Goal: Task Accomplishment & Management: Use online tool/utility

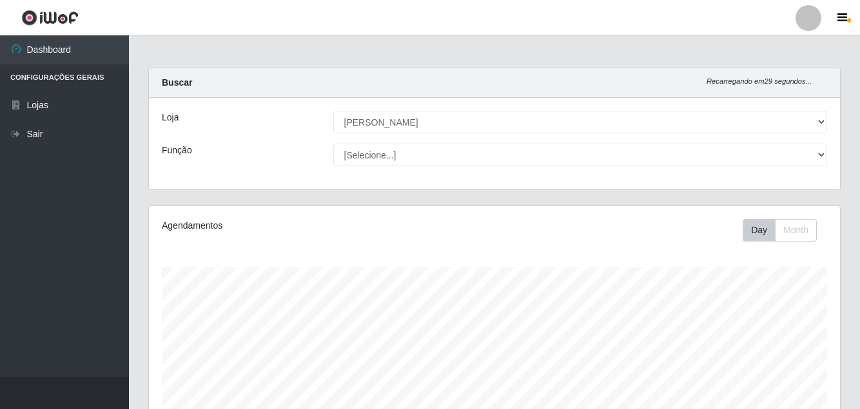
select select "402"
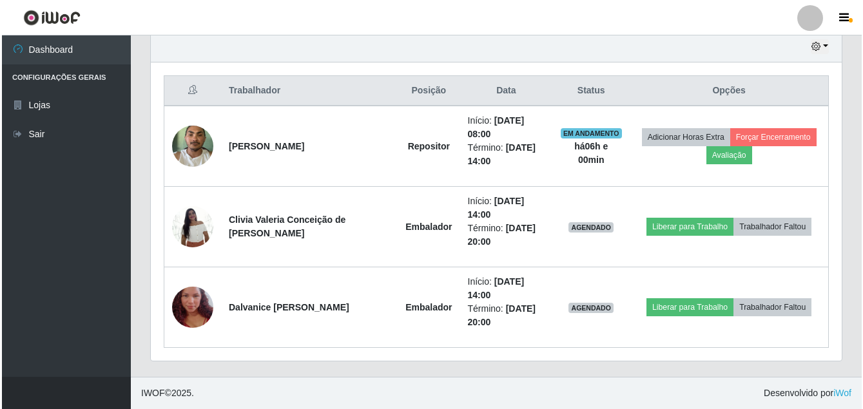
scroll to position [267, 691]
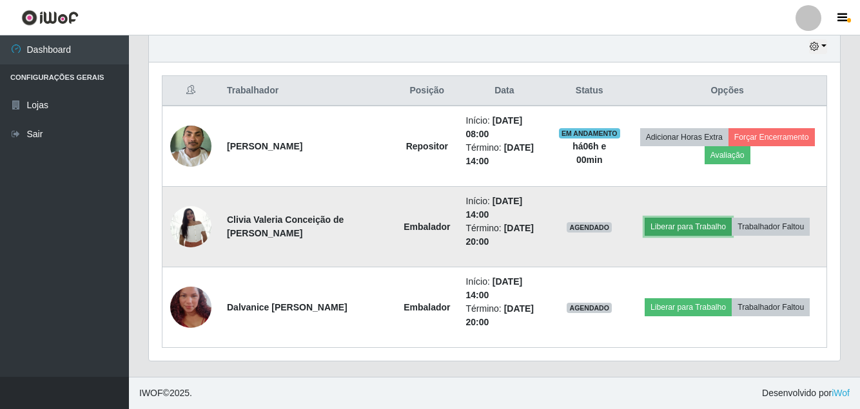
click at [674, 228] on button "Liberar para Trabalho" at bounding box center [688, 227] width 87 height 18
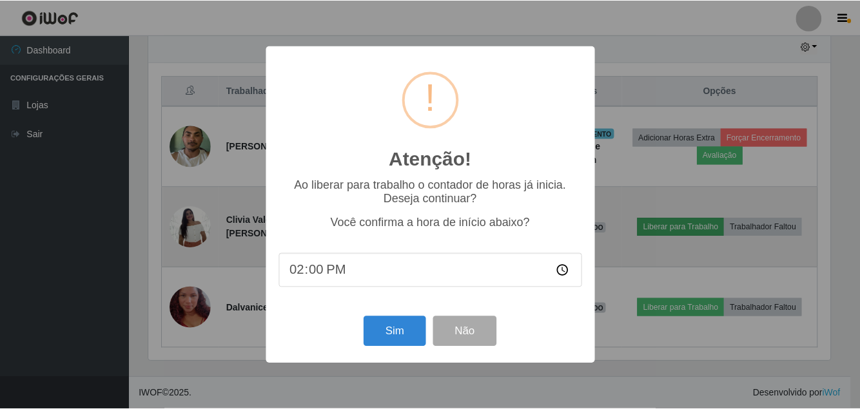
scroll to position [267, 684]
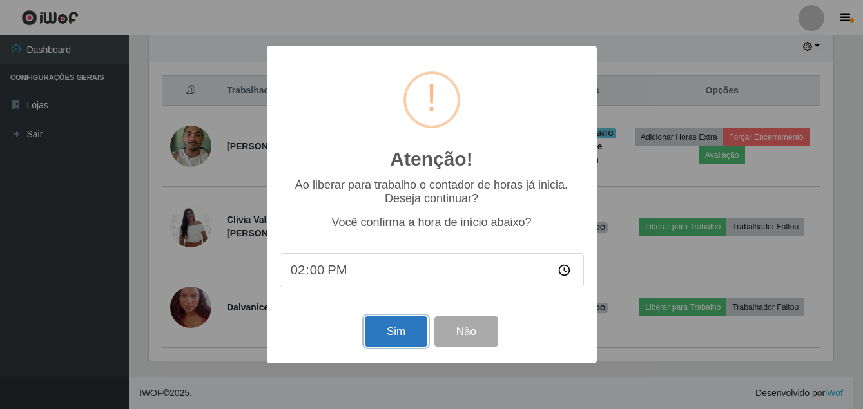
click at [394, 336] on button "Sim" at bounding box center [396, 331] width 63 height 30
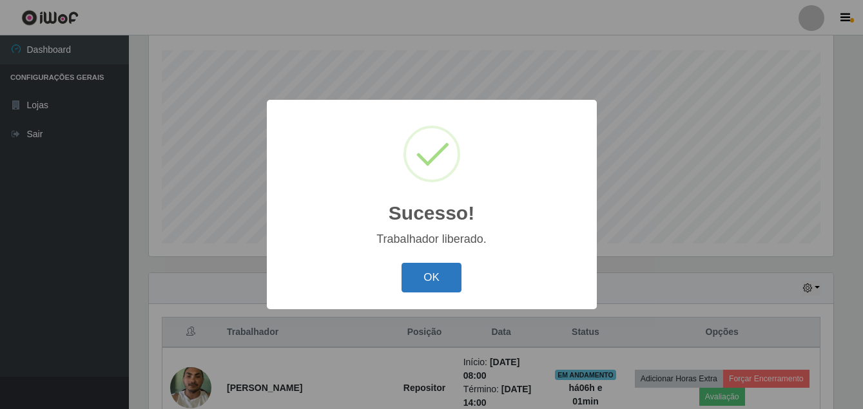
click at [448, 288] on button "OK" at bounding box center [432, 278] width 60 height 30
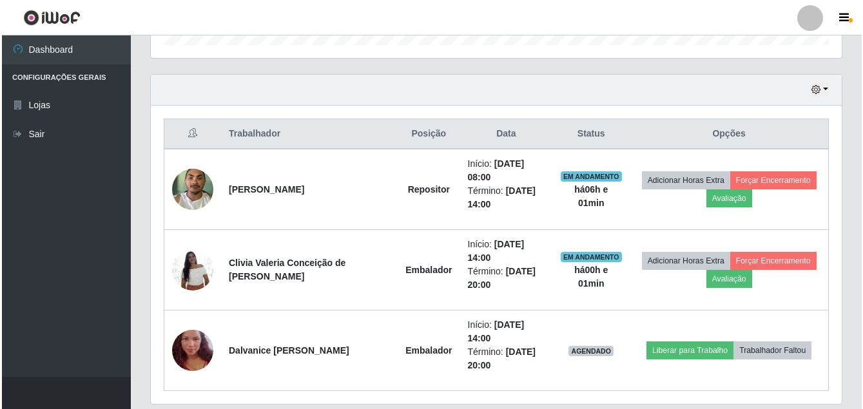
scroll to position [459, 0]
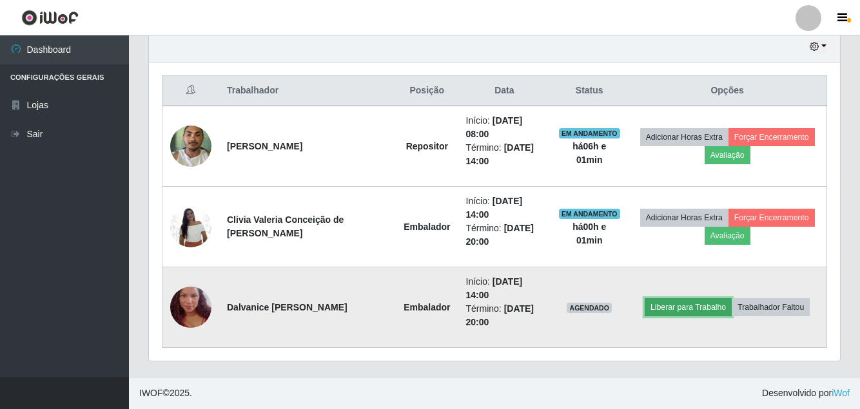
click at [669, 306] on button "Liberar para Trabalho" at bounding box center [688, 307] width 87 height 18
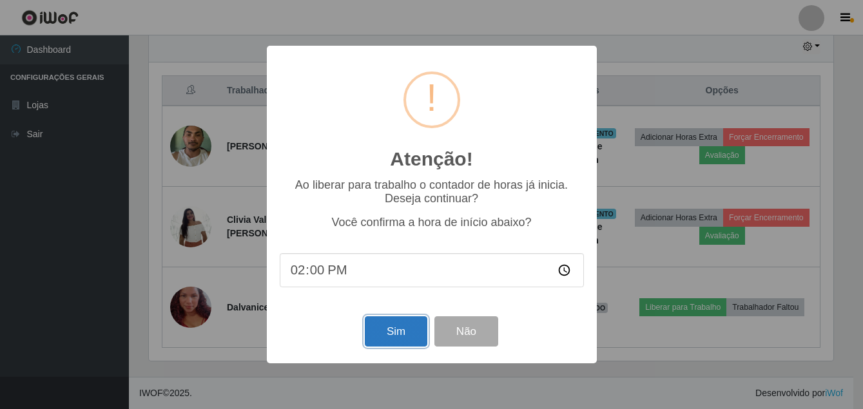
click at [391, 339] on button "Sim" at bounding box center [396, 331] width 63 height 30
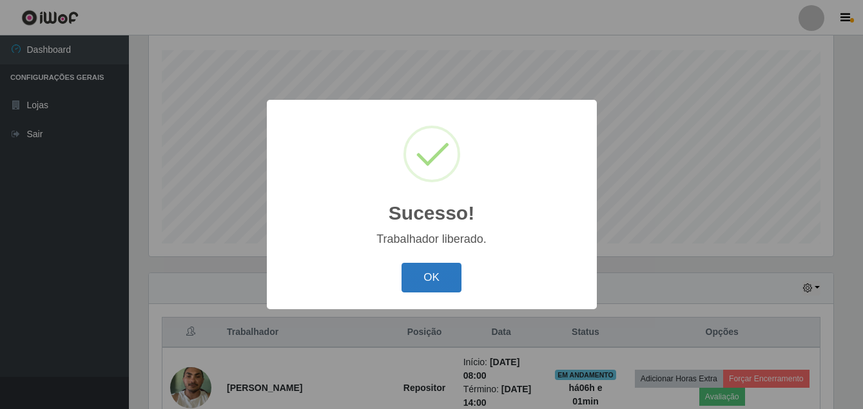
click at [425, 278] on button "OK" at bounding box center [432, 278] width 60 height 30
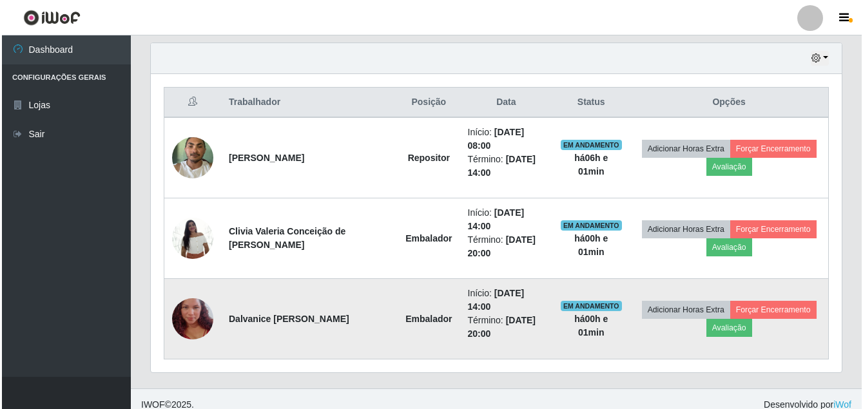
scroll to position [459, 0]
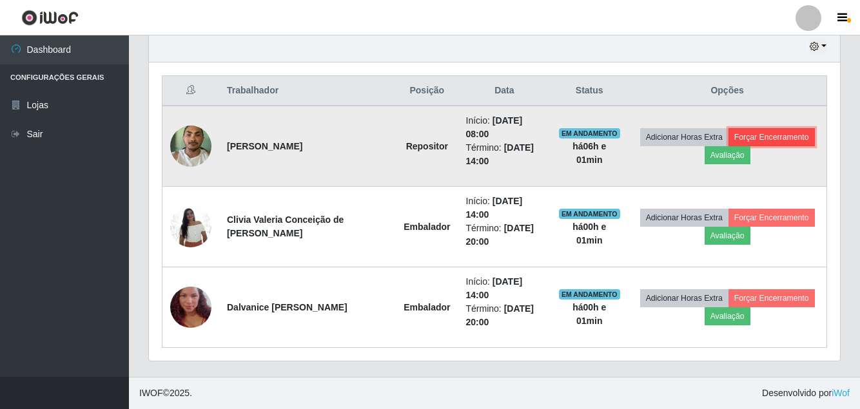
click at [765, 134] on button "Forçar Encerramento" at bounding box center [771, 137] width 86 height 18
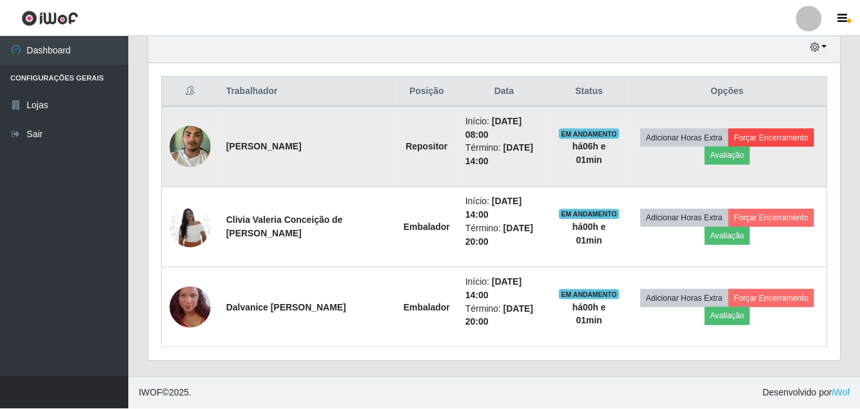
scroll to position [267, 684]
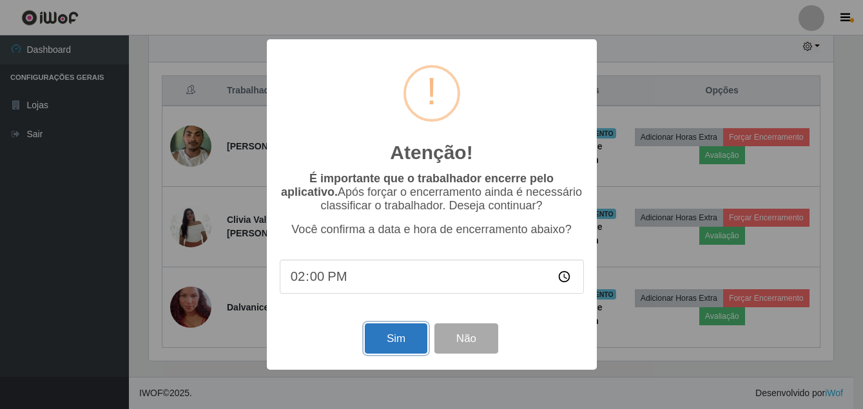
click at [387, 330] on button "Sim" at bounding box center [396, 339] width 63 height 30
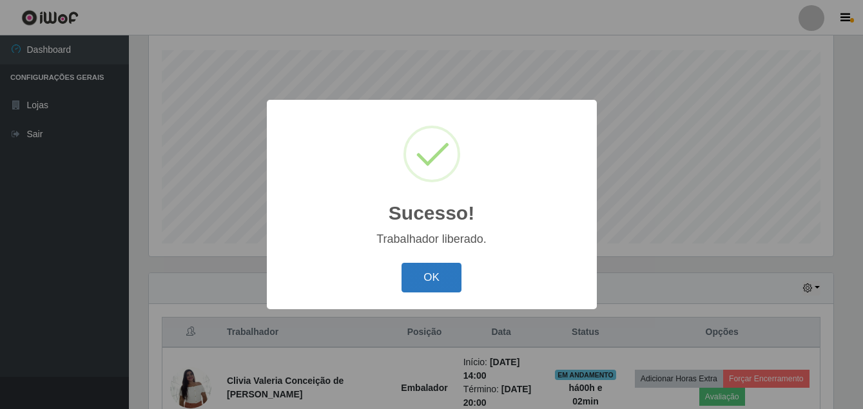
click at [419, 272] on button "OK" at bounding box center [432, 278] width 60 height 30
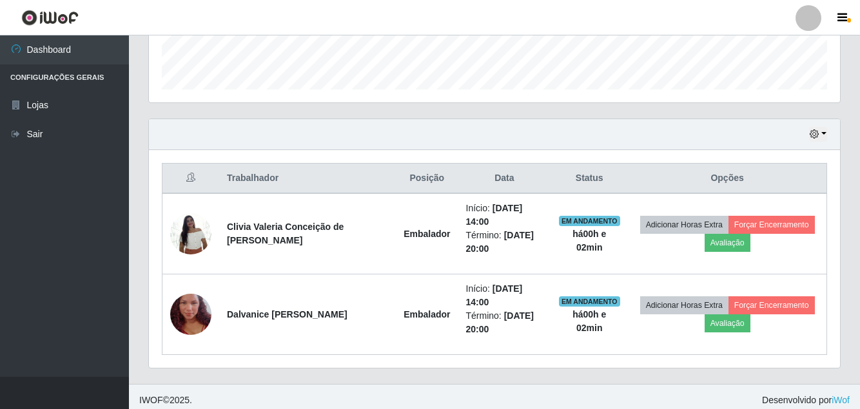
scroll to position [378, 0]
